Goal: Task Accomplishment & Management: Manage account settings

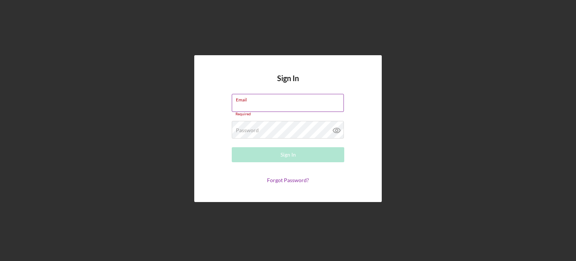
type input "[EMAIL_ADDRESS][DOMAIN_NAME]"
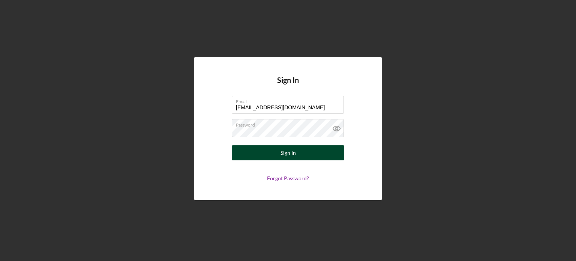
click at [284, 151] on div "Sign In" at bounding box center [287, 152] width 15 height 15
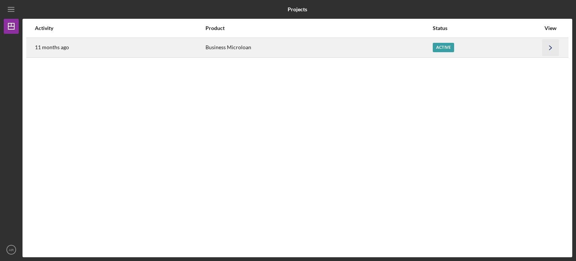
click at [547, 47] on icon "Icon/Navigate" at bounding box center [550, 47] width 17 height 17
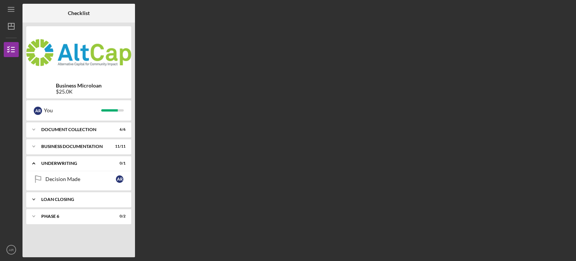
click at [74, 197] on div "Loan Closing" at bounding box center [81, 199] width 81 height 4
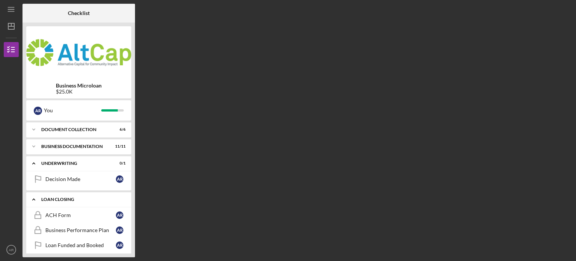
click at [74, 198] on div "Loan Closing" at bounding box center [81, 199] width 81 height 4
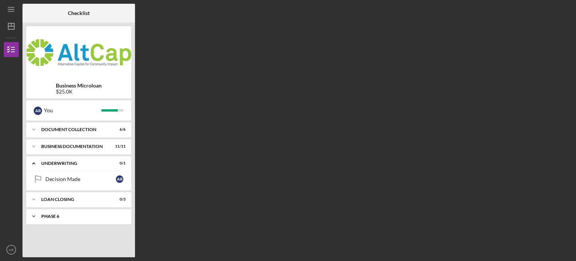
click at [70, 217] on div "Phase 6" at bounding box center [81, 216] width 81 height 4
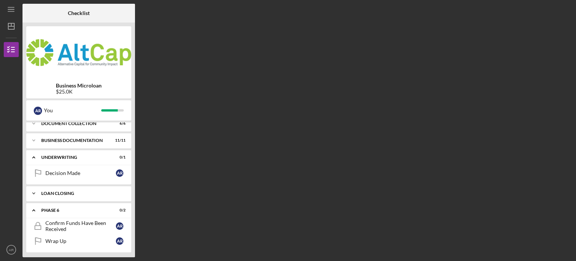
scroll to position [8, 0]
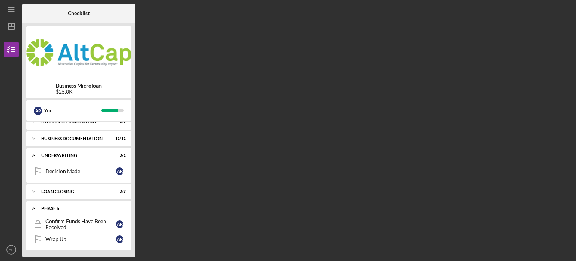
click at [76, 206] on div "Phase 6" at bounding box center [81, 208] width 81 height 4
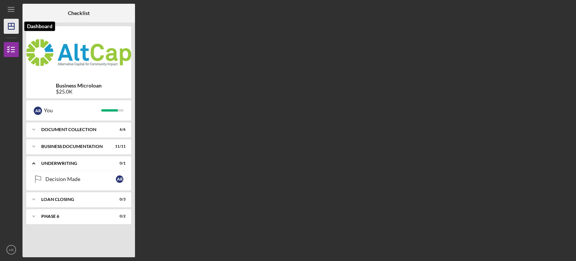
click at [12, 26] on line "button" at bounding box center [11, 26] width 6 height 0
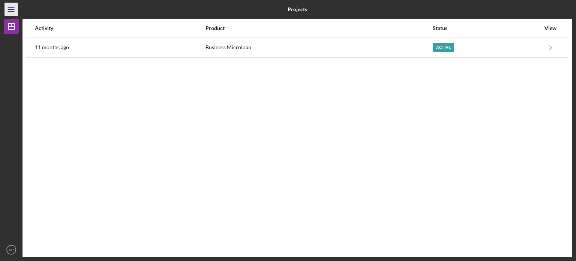
click at [12, 10] on icon "Icon/Menu" at bounding box center [11, 9] width 17 height 17
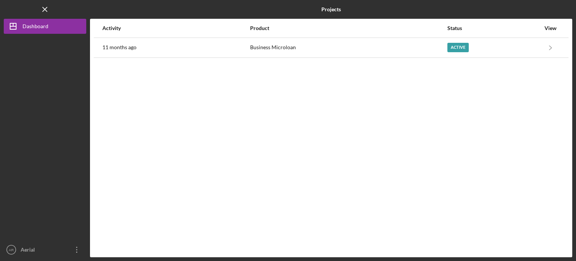
click at [12, 10] on div "Logo-Reversed Created with Sketch. Icon/Menu Close" at bounding box center [45, 9] width 82 height 19
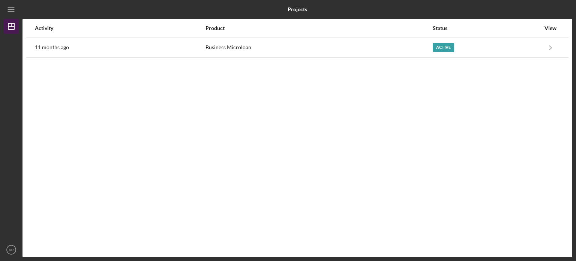
click at [9, 19] on icon "Icon/Dashboard" at bounding box center [11, 26] width 19 height 19
click at [9, 26] on line "button" at bounding box center [11, 26] width 6 height 0
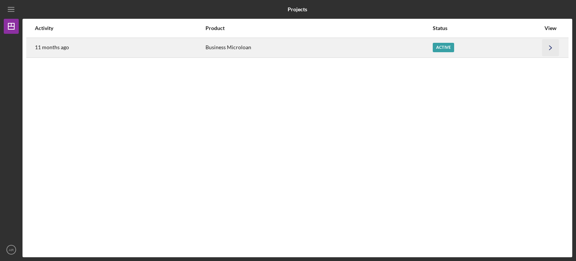
click at [553, 47] on icon "Icon/Navigate" at bounding box center [550, 47] width 17 height 17
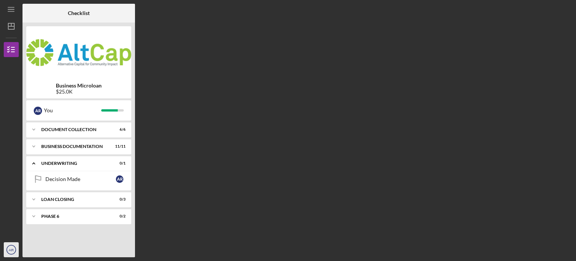
click at [10, 254] on icon "AR" at bounding box center [11, 249] width 15 height 19
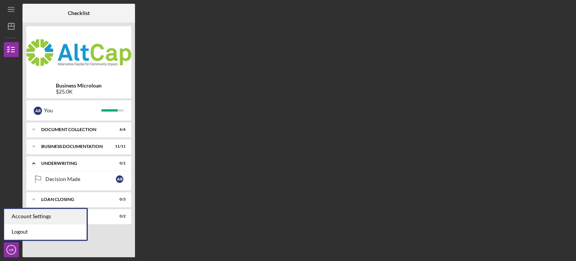
click at [28, 214] on div "Account Settings" at bounding box center [45, 215] width 82 height 15
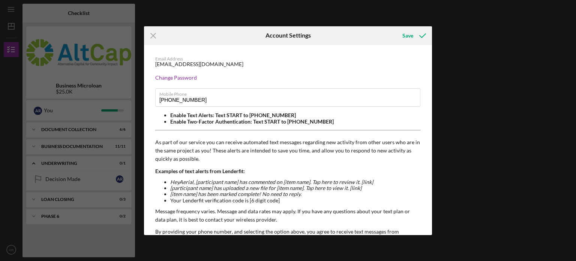
click at [460, 31] on div "Icon/Menu Close Account Settings Save Email Address [EMAIL_ADDRESS][DOMAIN_NAME…" at bounding box center [288, 130] width 576 height 261
click at [404, 36] on div "Save" at bounding box center [407, 35] width 11 height 15
click at [150, 34] on icon "Icon/Menu Close" at bounding box center [153, 35] width 19 height 19
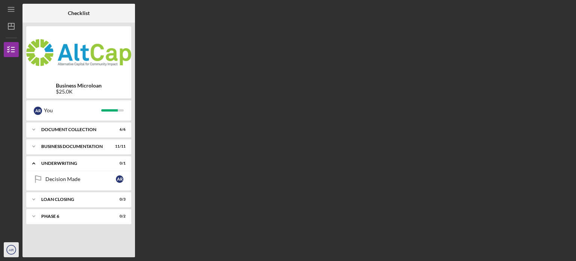
click at [12, 249] on text "AR" at bounding box center [11, 249] width 5 height 4
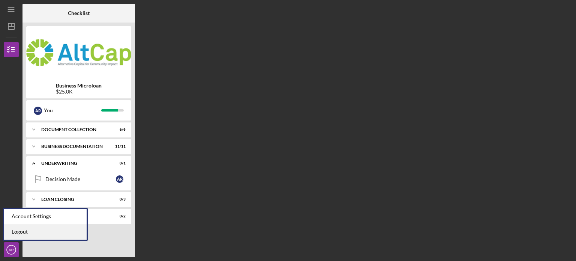
click at [19, 235] on link "Logout" at bounding box center [45, 231] width 82 height 15
